Goal: Entertainment & Leisure: Consume media (video, audio)

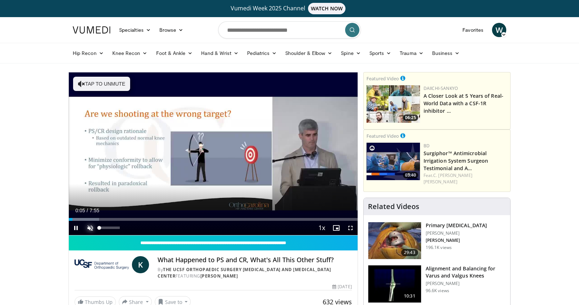
click at [89, 229] on span "Video Player" at bounding box center [90, 228] width 14 height 14
click at [112, 228] on div "65%" at bounding box center [109, 227] width 20 height 2
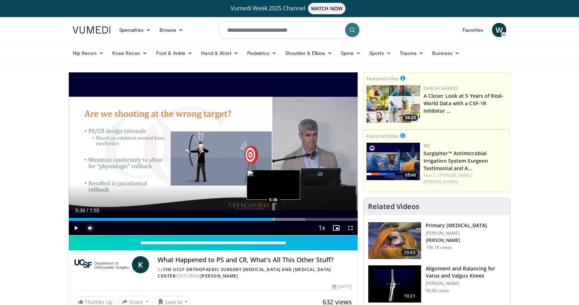
click at [273, 219] on div "Progress Bar" at bounding box center [273, 219] width 1 height 3
